Goal: Task Accomplishment & Management: Manage account settings

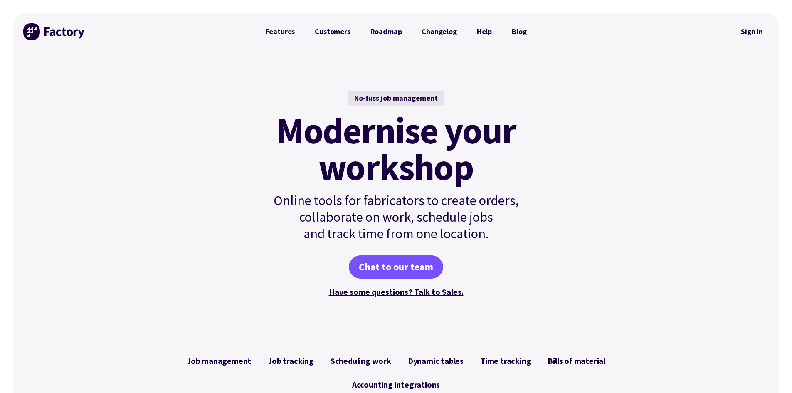
click at [745, 30] on link "Sign in" at bounding box center [752, 31] width 34 height 19
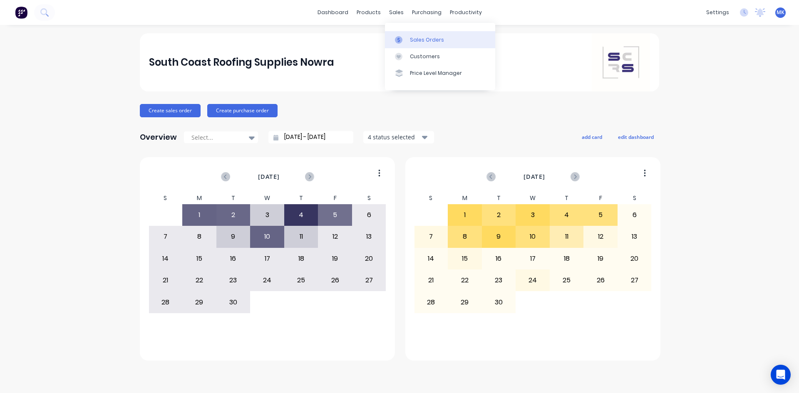
click at [410, 41] on div "Sales Orders" at bounding box center [427, 39] width 34 height 7
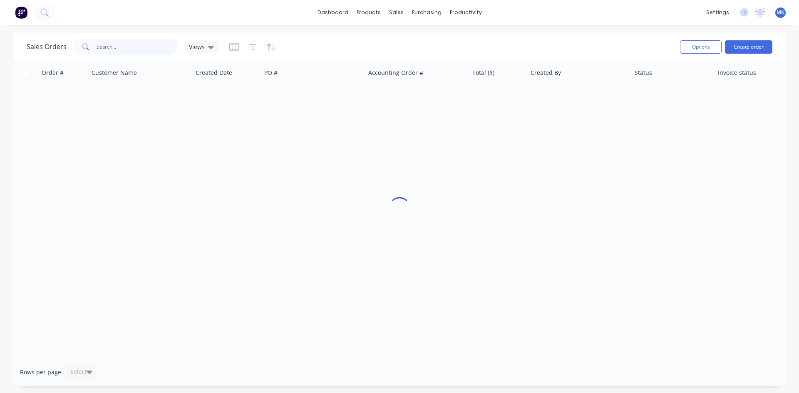
click at [136, 50] on input "text" at bounding box center [136, 47] width 81 height 17
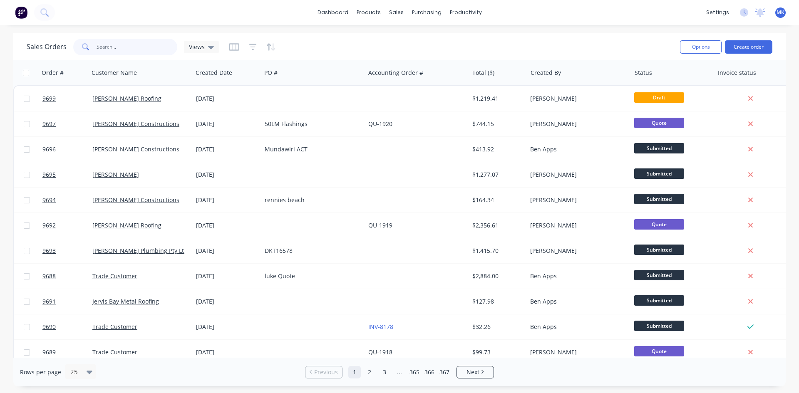
click at [136, 49] on input "text" at bounding box center [136, 47] width 81 height 17
type input "mob"
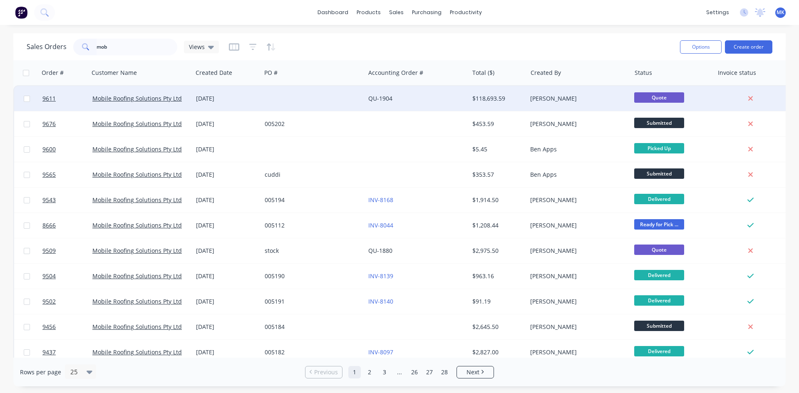
click at [515, 97] on div "$118,693.59" at bounding box center [496, 98] width 49 height 8
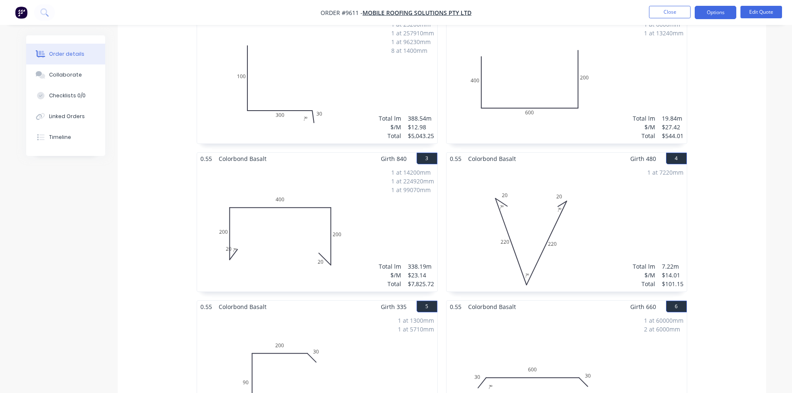
scroll to position [47, 0]
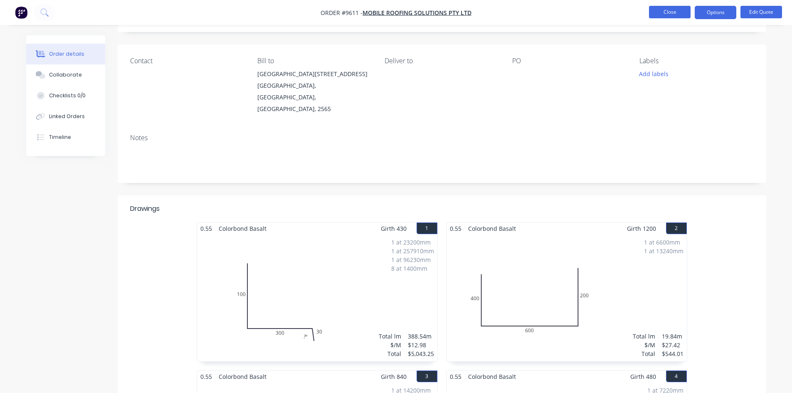
click at [660, 11] on button "Close" at bounding box center [670, 12] width 42 height 12
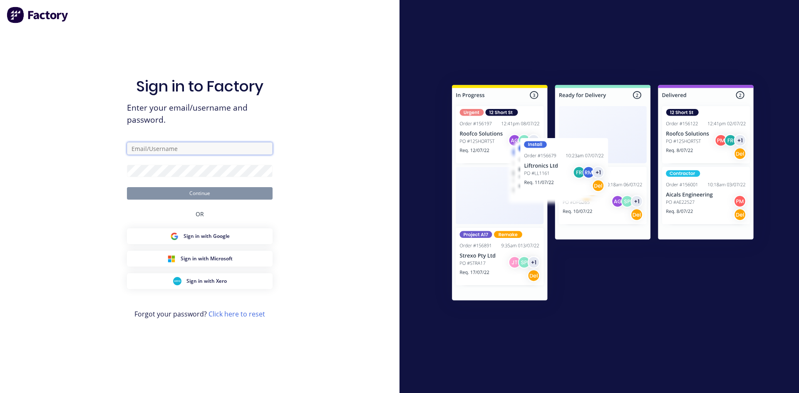
type input "[PERSON_NAME][EMAIL_ADDRESS][DOMAIN_NAME]"
click at [231, 196] on button "Continue" at bounding box center [200, 193] width 146 height 12
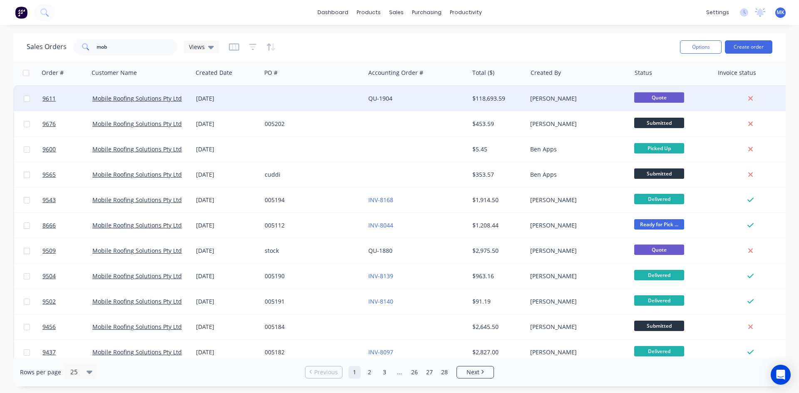
click at [577, 102] on div "Mariah Kuballa" at bounding box center [576, 98] width 92 height 8
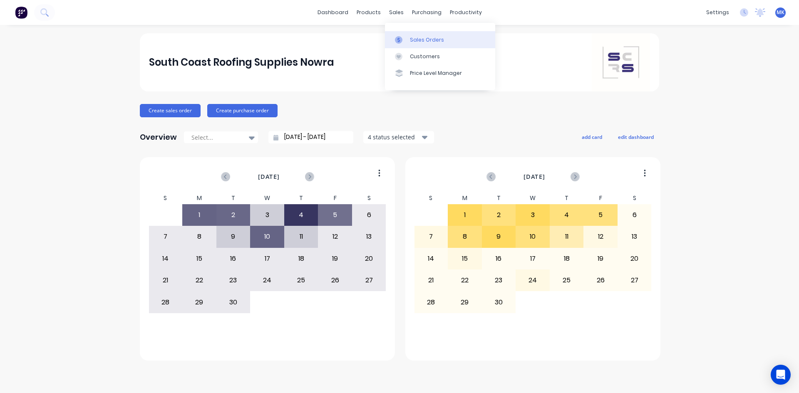
click at [409, 32] on link "Sales Orders" at bounding box center [440, 39] width 110 height 17
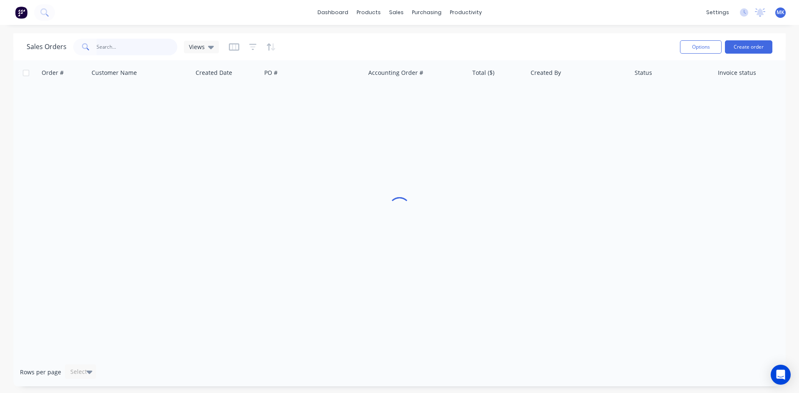
click at [126, 46] on input "text" at bounding box center [136, 47] width 81 height 17
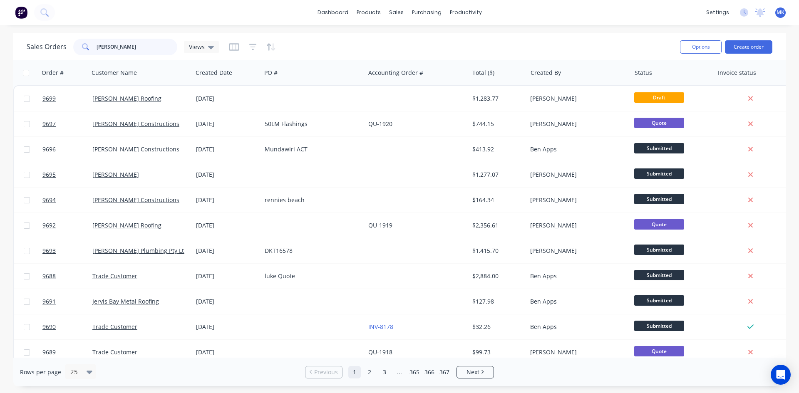
type input "jim"
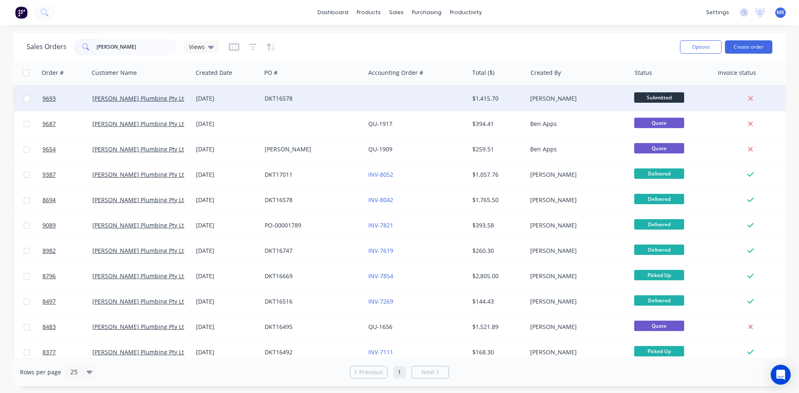
click at [546, 100] on div "[PERSON_NAME]" at bounding box center [576, 98] width 92 height 8
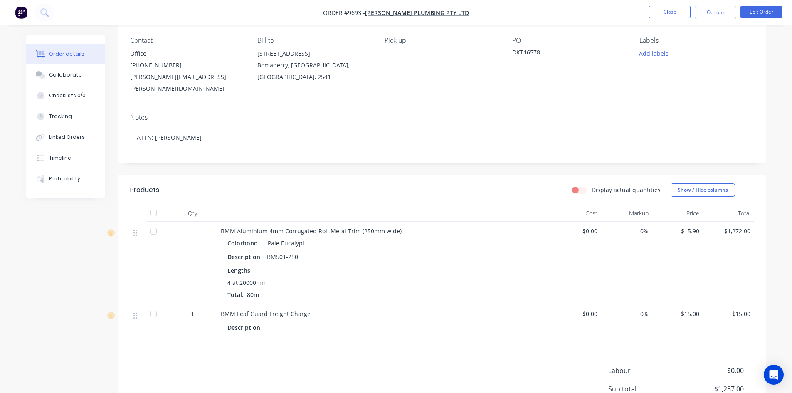
scroll to position [150, 0]
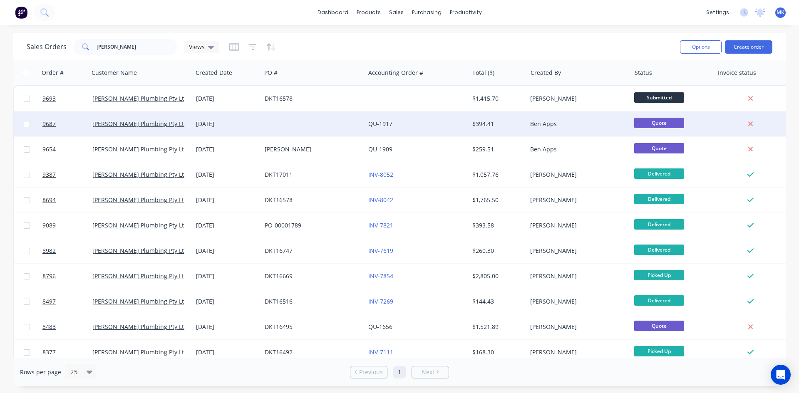
click at [447, 119] on div "QU-1917" at bounding box center [417, 123] width 104 height 25
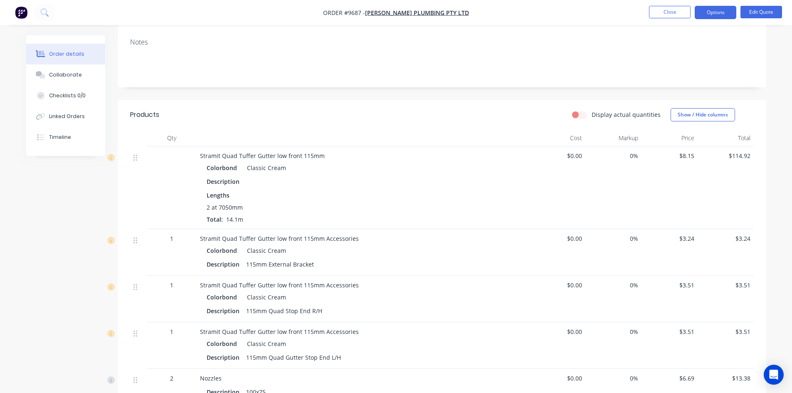
scroll to position [250, 0]
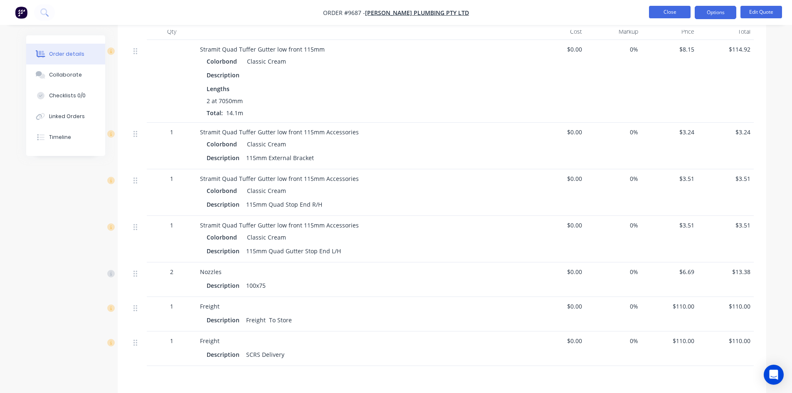
click at [667, 14] on button "Close" at bounding box center [670, 12] width 42 height 12
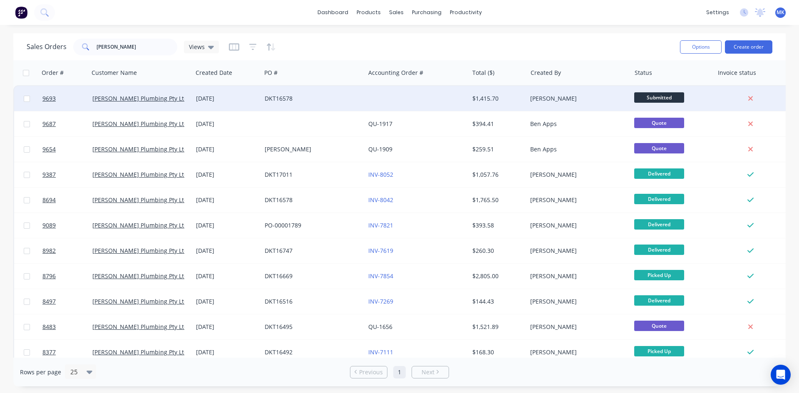
click at [505, 110] on div "$1,415.70" at bounding box center [498, 98] width 58 height 25
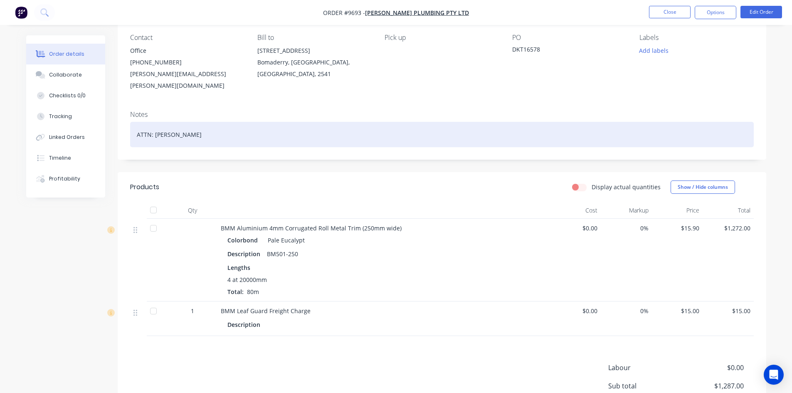
scroll to position [150, 0]
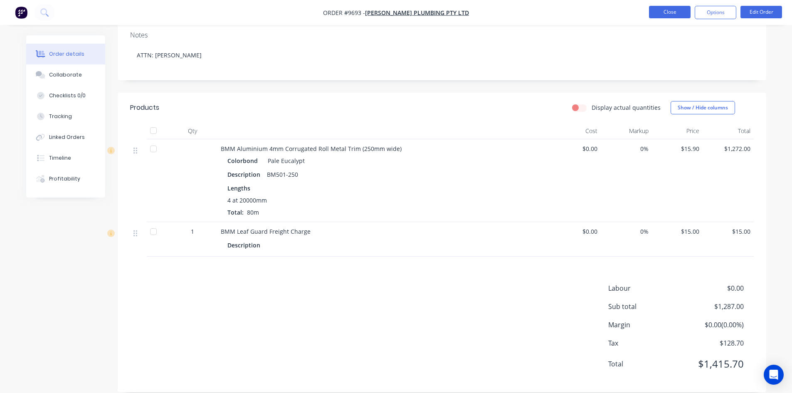
click at [668, 7] on button "Close" at bounding box center [670, 12] width 42 height 12
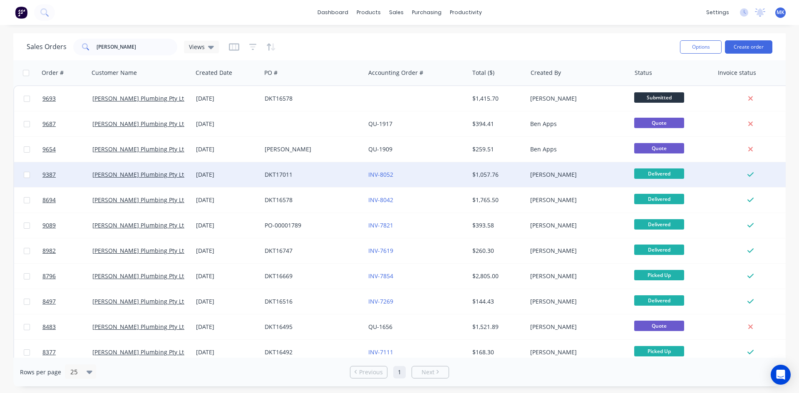
click at [516, 168] on div "$1,057.76" at bounding box center [498, 174] width 58 height 25
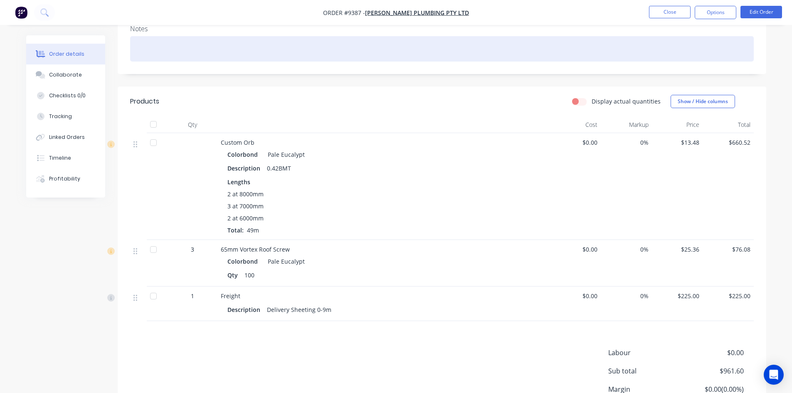
scroll to position [208, 0]
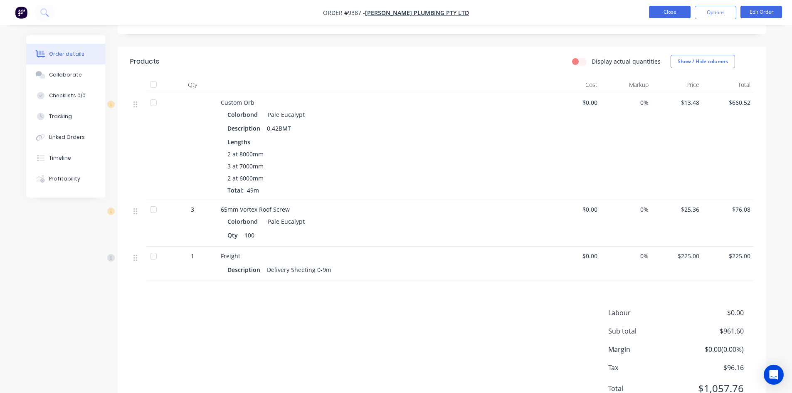
click at [671, 13] on button "Close" at bounding box center [670, 12] width 42 height 12
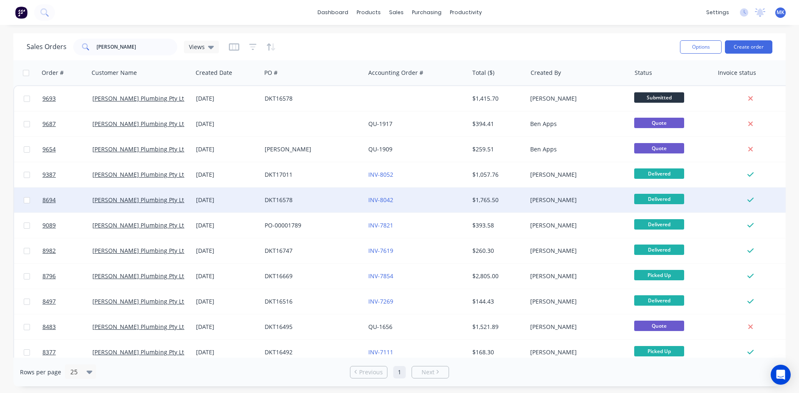
click at [552, 194] on div "Matt Robinson" at bounding box center [579, 200] width 104 height 25
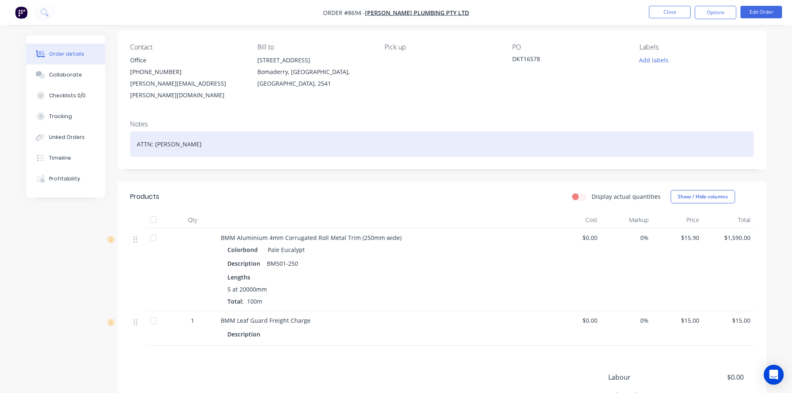
scroll to position [150, 0]
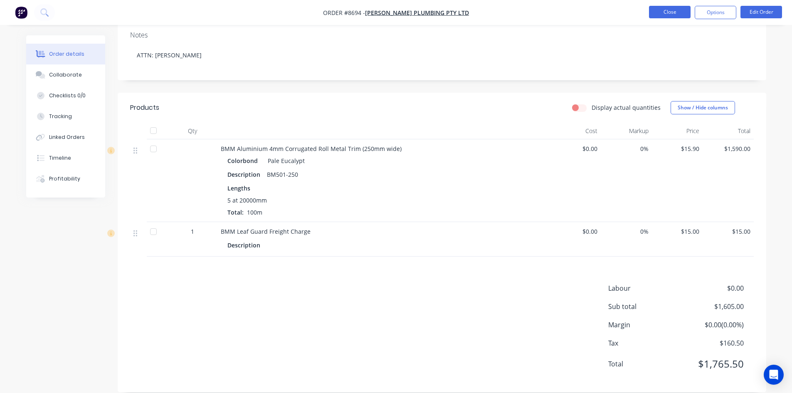
click at [681, 12] on button "Close" at bounding box center [670, 12] width 42 height 12
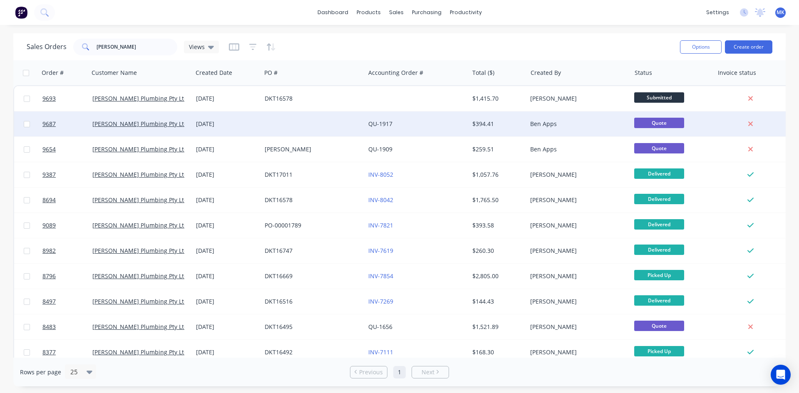
click at [594, 116] on div "Ben Apps" at bounding box center [579, 123] width 104 height 25
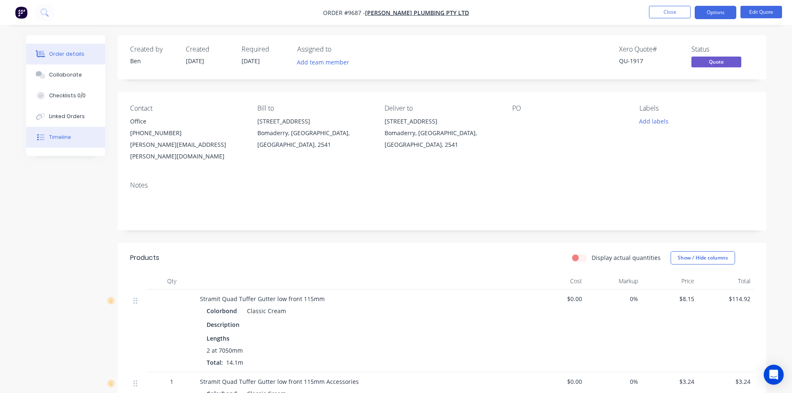
click at [71, 136] on button "Timeline" at bounding box center [65, 137] width 79 height 21
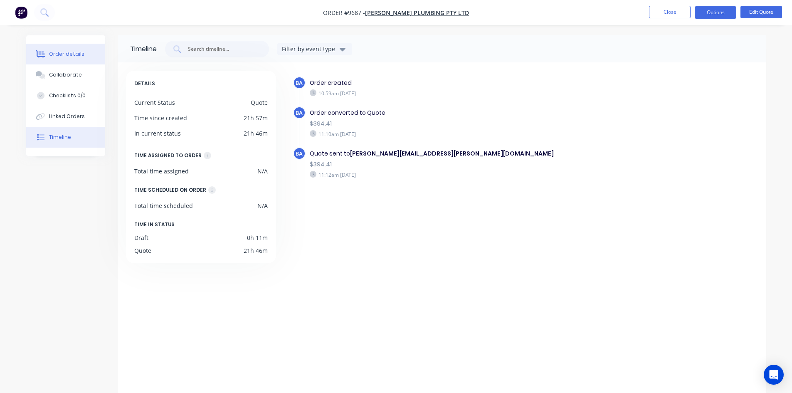
click at [57, 53] on div "Order details" at bounding box center [66, 53] width 35 height 7
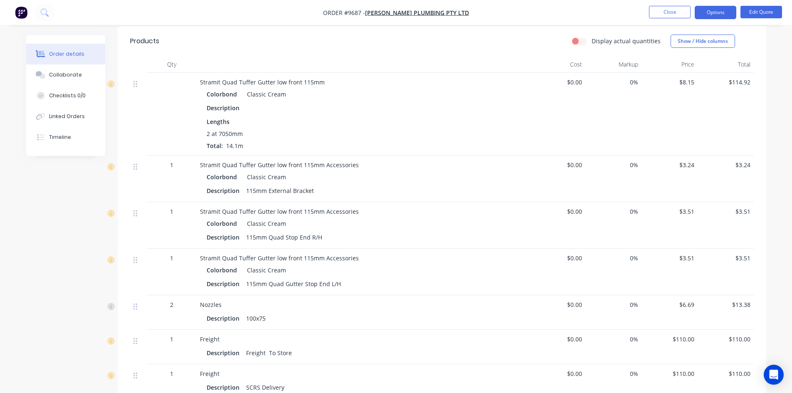
scroll to position [42, 0]
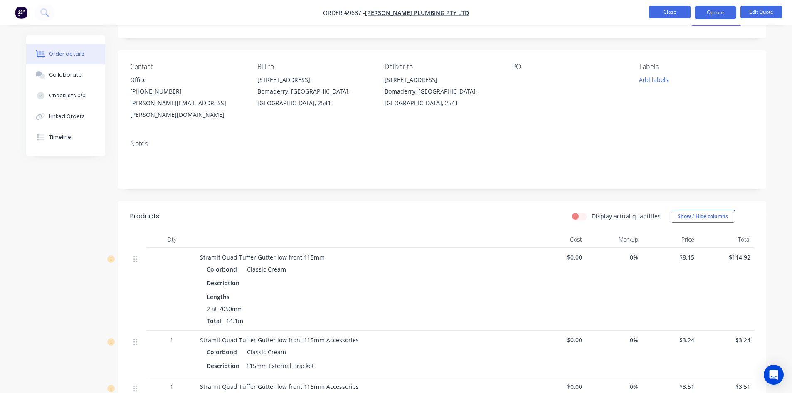
click at [673, 9] on button "Close" at bounding box center [670, 12] width 42 height 12
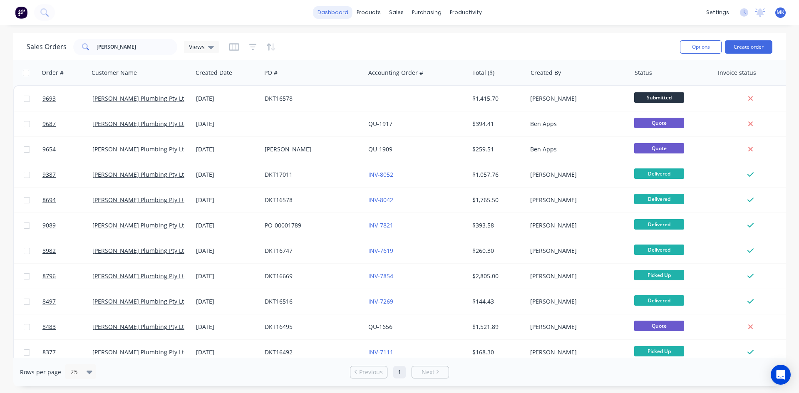
click at [336, 11] on link "dashboard" at bounding box center [332, 12] width 39 height 12
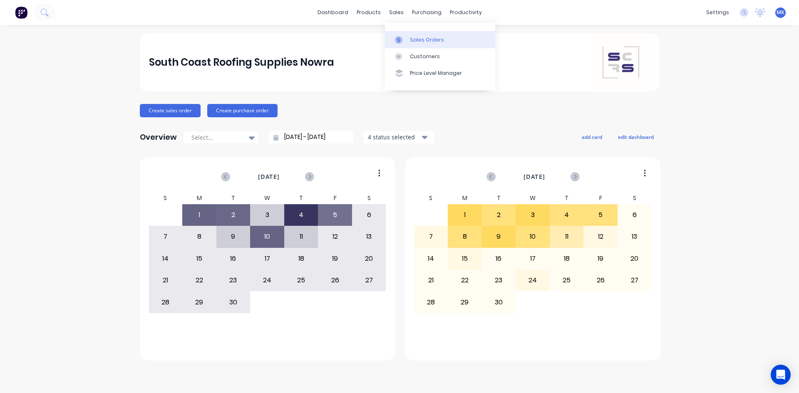
click at [411, 35] on link "Sales Orders" at bounding box center [440, 39] width 110 height 17
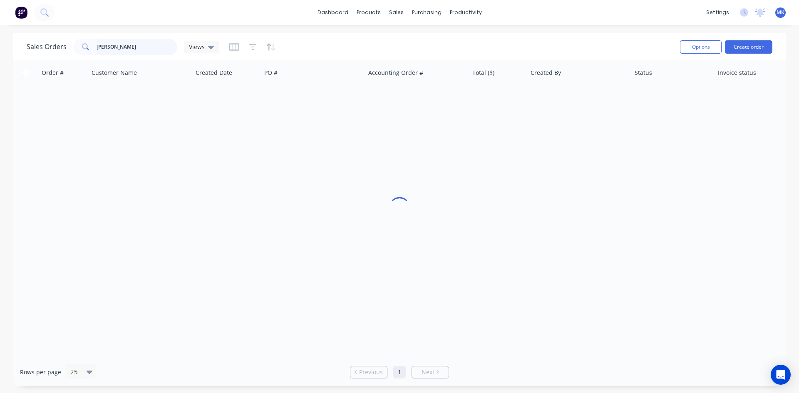
click at [148, 48] on input "jim" at bounding box center [136, 47] width 81 height 17
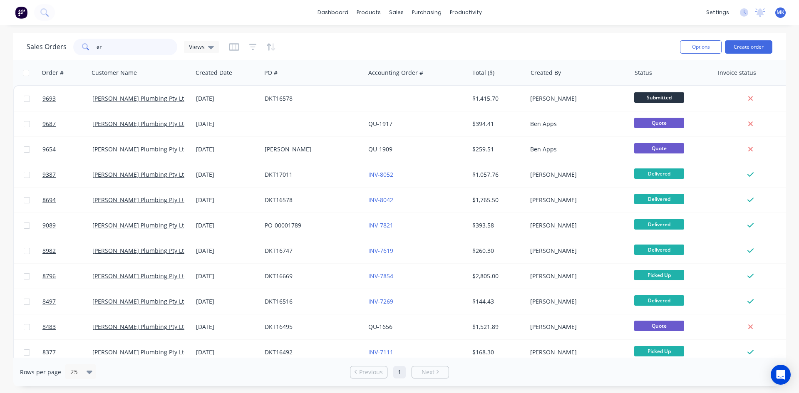
type input "a"
type input "armi"
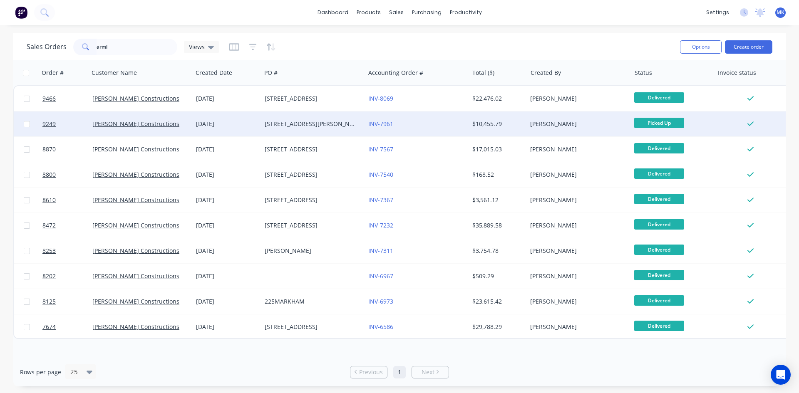
click at [542, 129] on div "Trevor Delaney" at bounding box center [579, 123] width 104 height 25
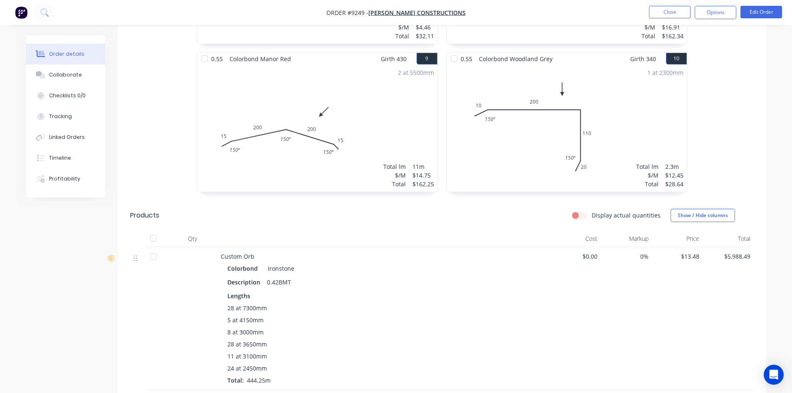
scroll to position [832, 0]
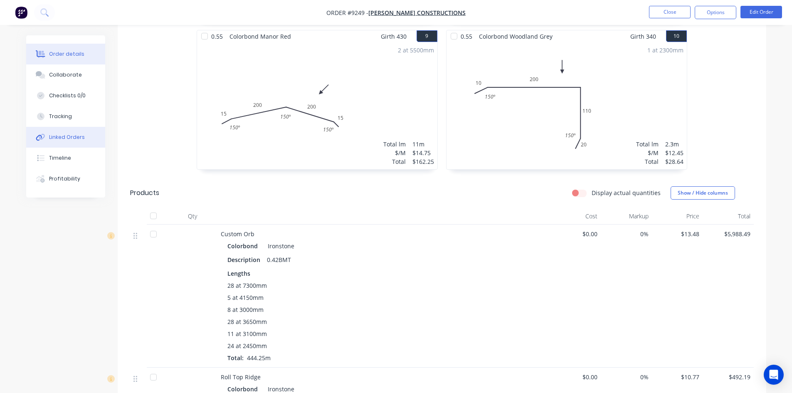
click at [73, 142] on button "Linked Orders" at bounding box center [65, 137] width 79 height 21
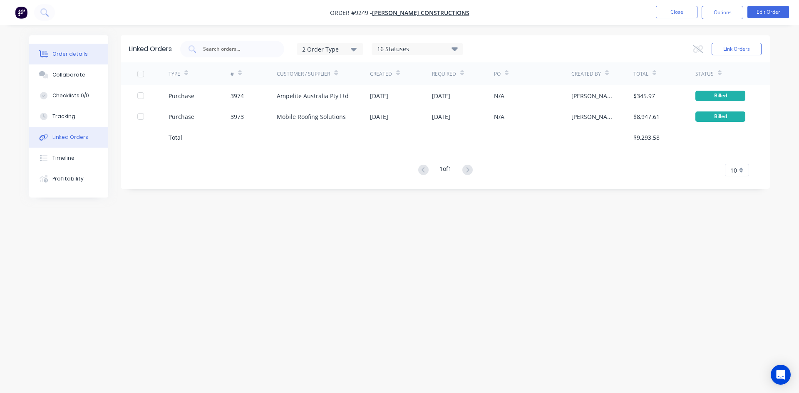
click at [69, 51] on div "Order details" at bounding box center [69, 53] width 35 height 7
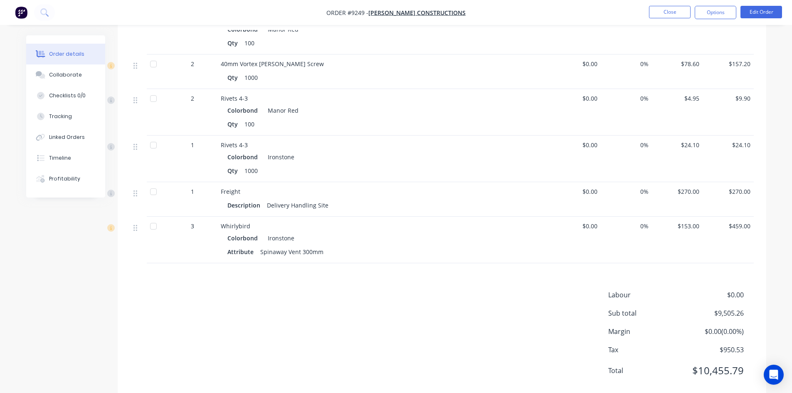
scroll to position [1831, 0]
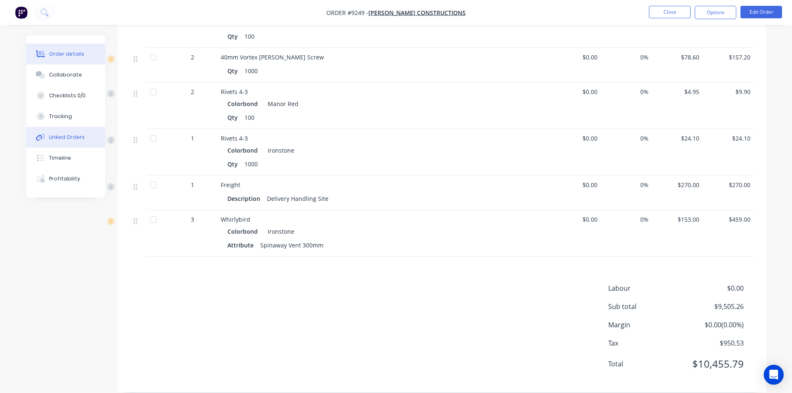
click at [60, 136] on div "Linked Orders" at bounding box center [67, 137] width 36 height 7
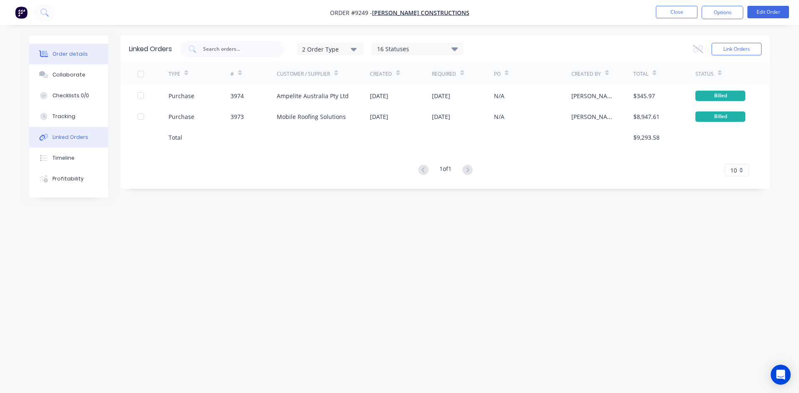
click at [86, 50] on button "Order details" at bounding box center [68, 54] width 79 height 21
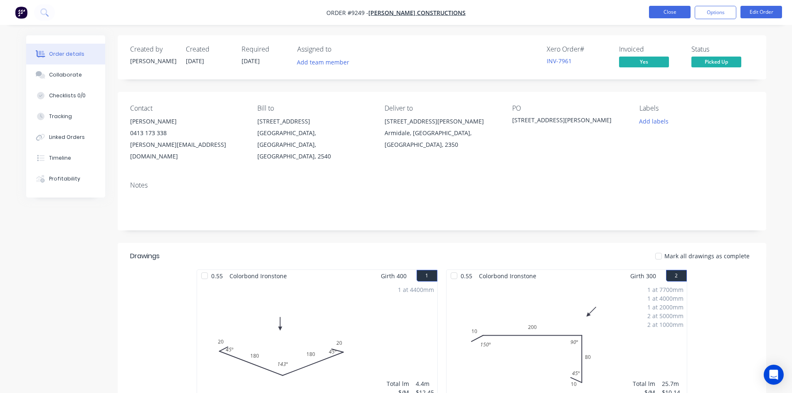
click at [675, 14] on button "Close" at bounding box center [670, 12] width 42 height 12
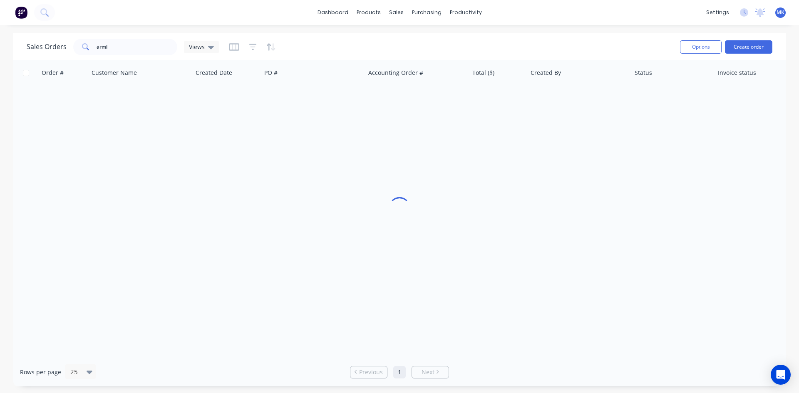
click at [22, 15] on img at bounding box center [21, 12] width 12 height 12
